Goal: Task Accomplishment & Management: Use online tool/utility

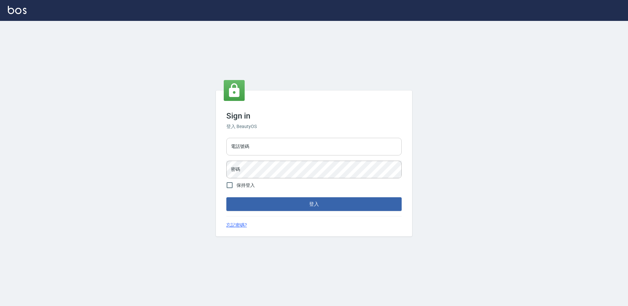
click at [295, 145] on input "電話號碼" at bounding box center [313, 147] width 175 height 18
type input "7805667"
click at [226, 198] on button "登入" at bounding box center [313, 205] width 175 height 14
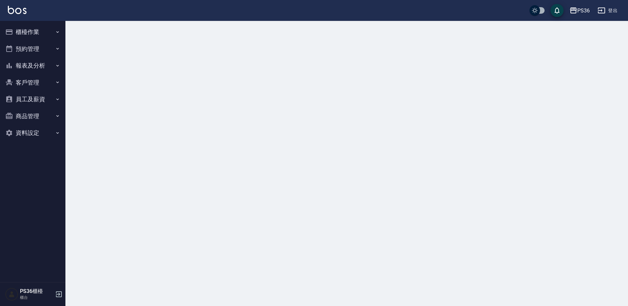
click at [31, 32] on button "櫃檯作業" at bounding box center [33, 32] width 60 height 17
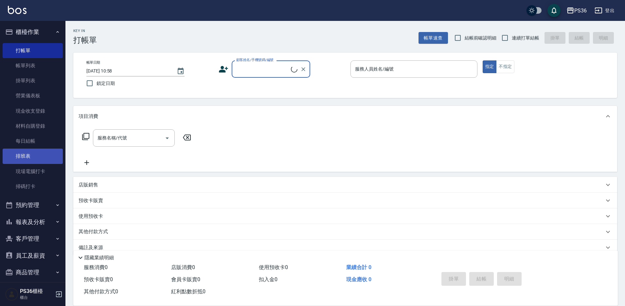
click at [33, 157] on link "排班表" at bounding box center [33, 156] width 60 height 15
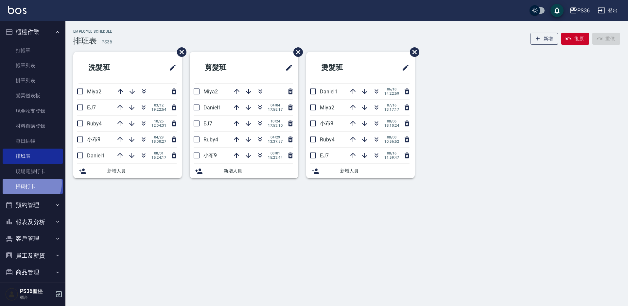
click at [30, 184] on link "掃碼打卡" at bounding box center [33, 186] width 60 height 15
